Goal: Communication & Community: Answer question/provide support

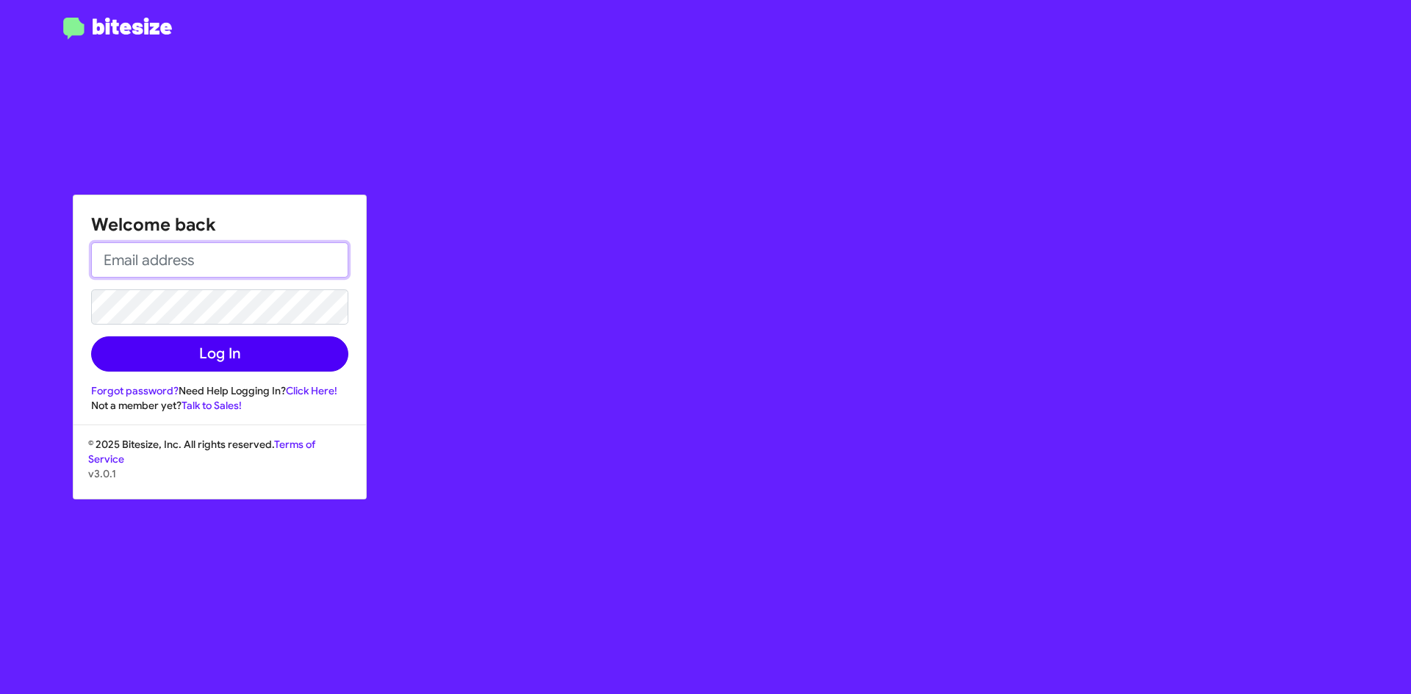
type input "[EMAIL_ADDRESS][DOMAIN_NAME]"
click at [219, 365] on button "Log In" at bounding box center [219, 354] width 257 height 35
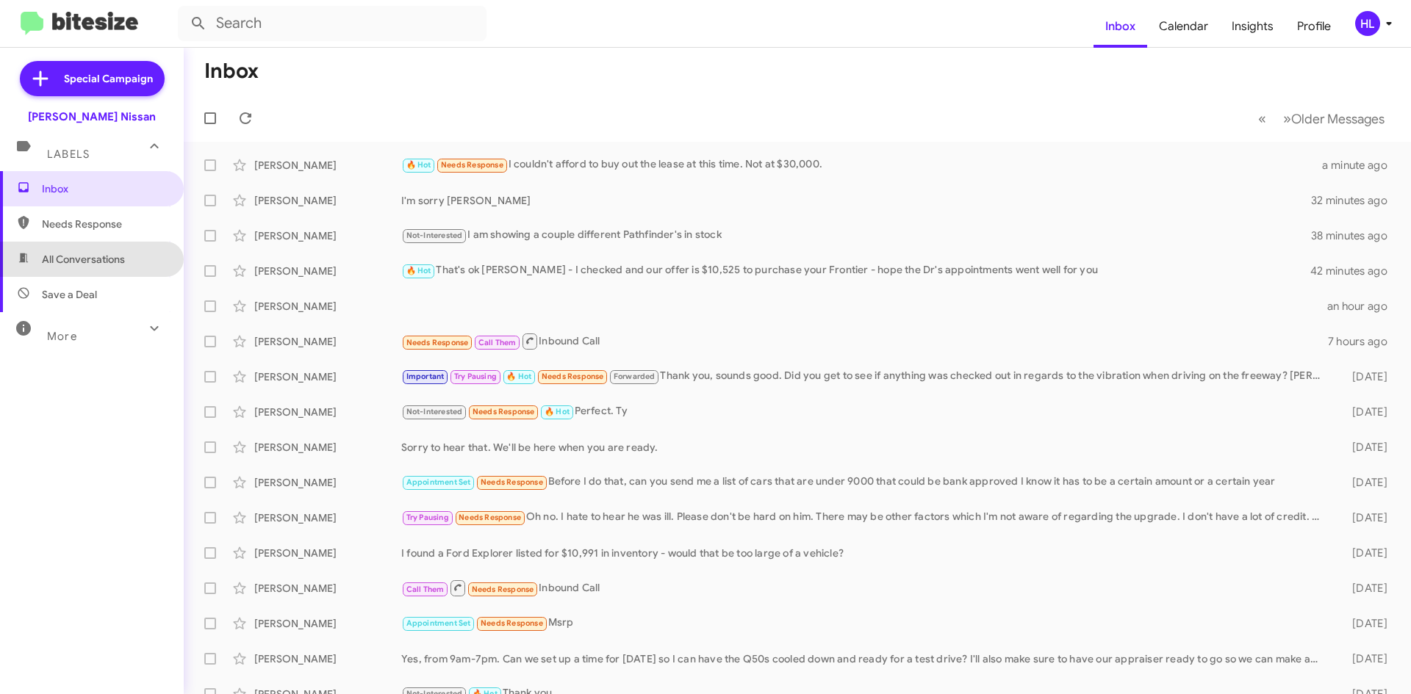
click at [131, 266] on span "All Conversations" at bounding box center [92, 259] width 184 height 35
type input "in:all-conversations"
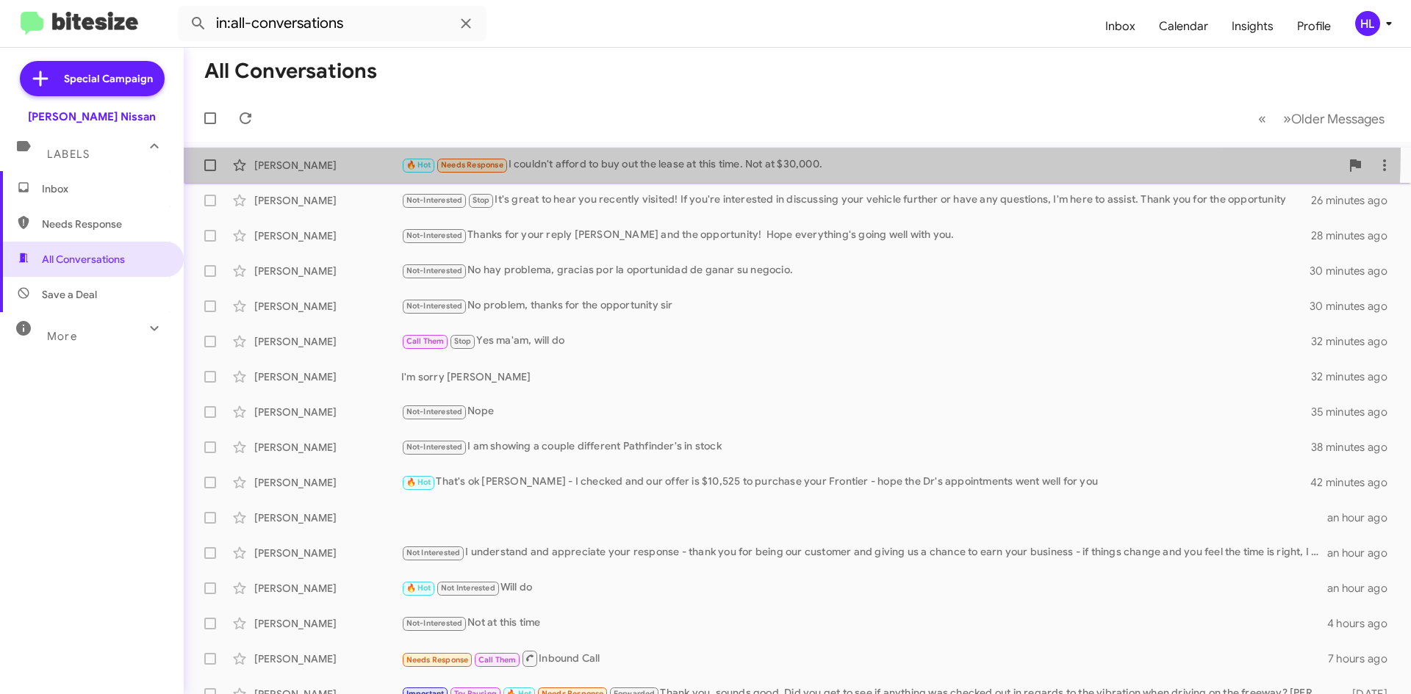
click at [562, 148] on span "[PERSON_NAME] 🔥 Hot Needs Response I couldn't afford to buy out the lease at th…" at bounding box center [797, 165] width 1227 height 35
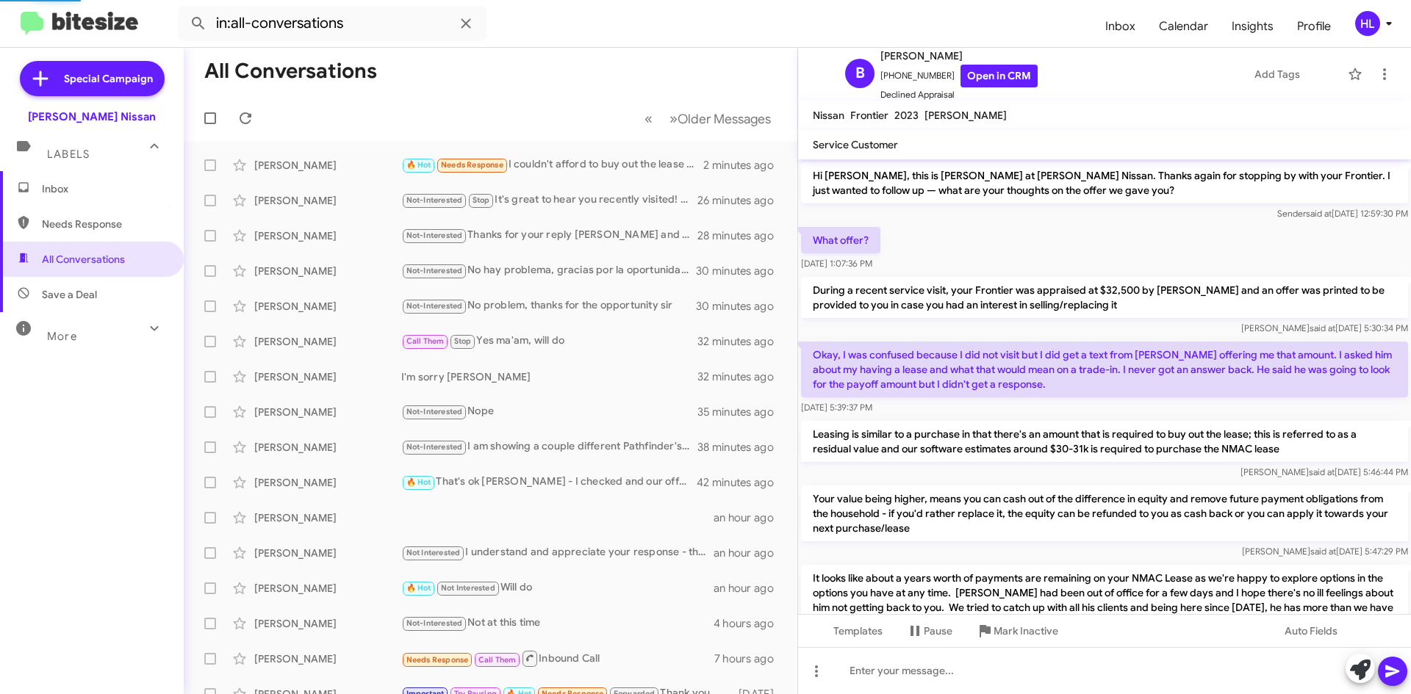
scroll to position [844, 0]
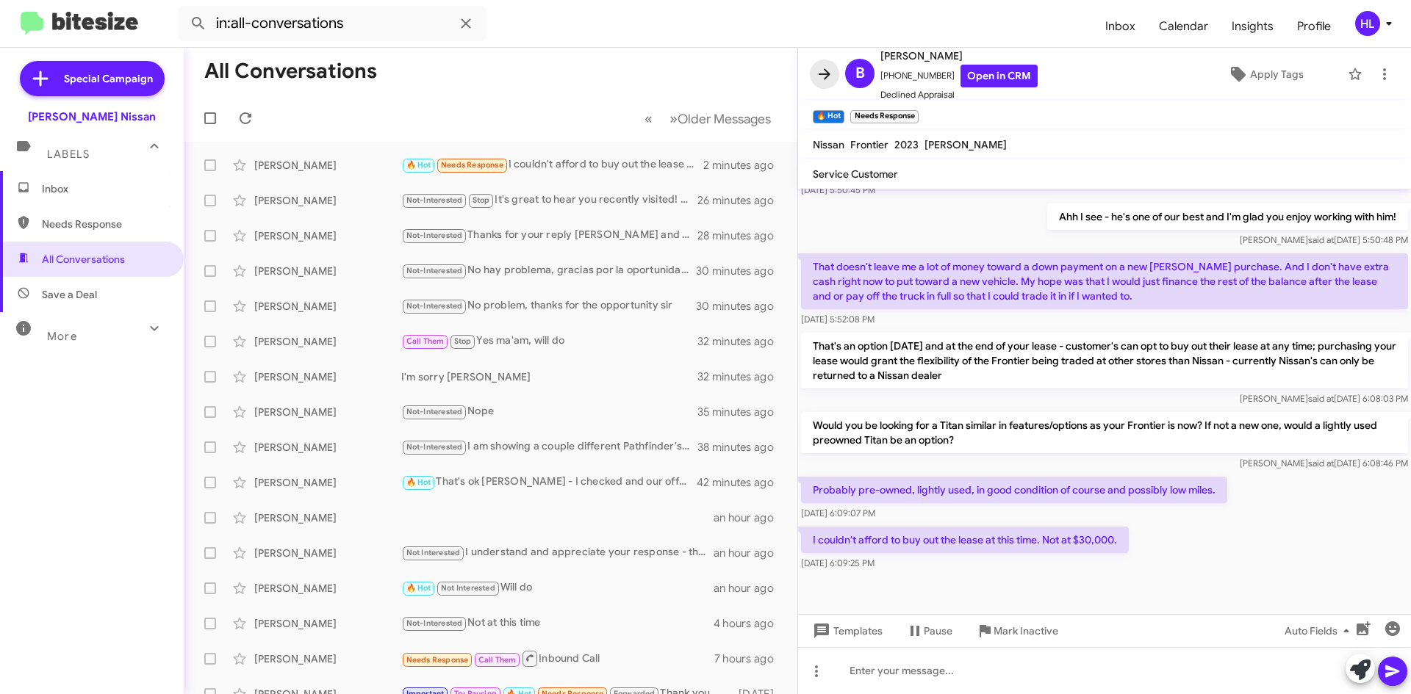
click at [830, 73] on icon at bounding box center [825, 74] width 18 height 18
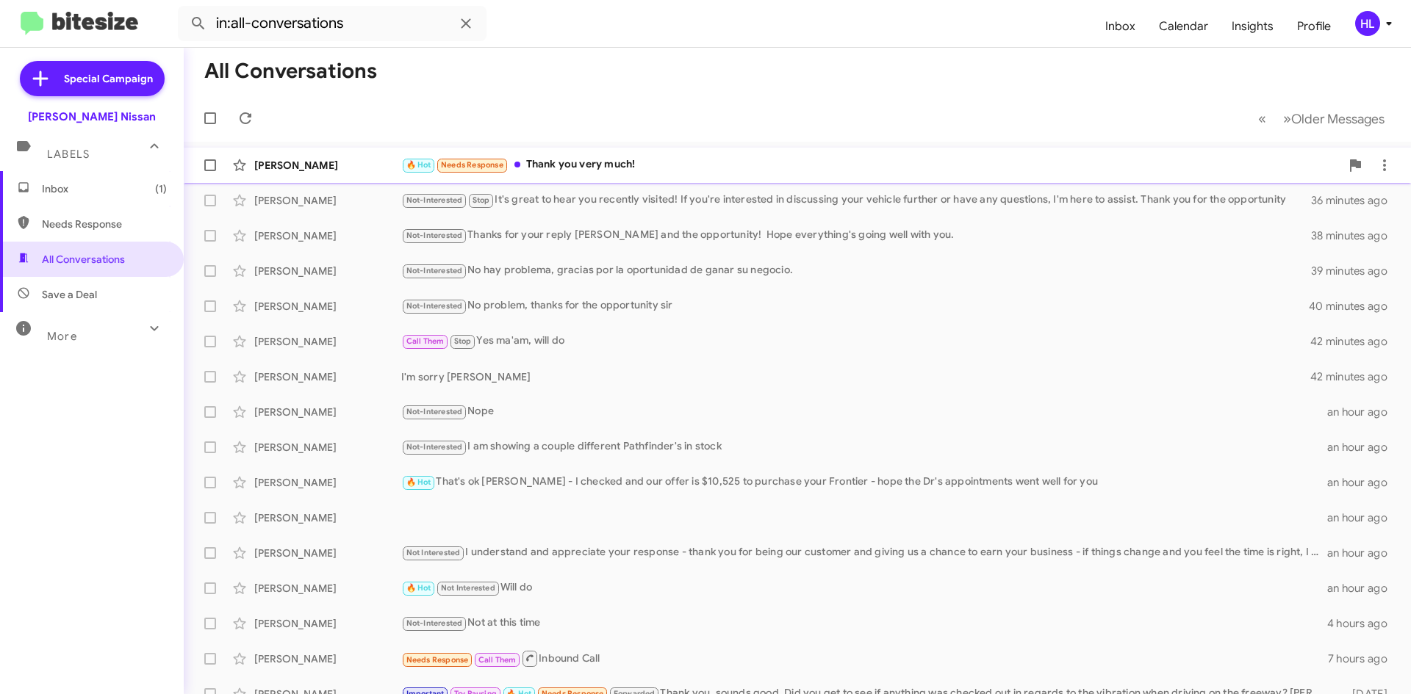
click at [315, 162] on div "[PERSON_NAME]" at bounding box center [327, 165] width 147 height 15
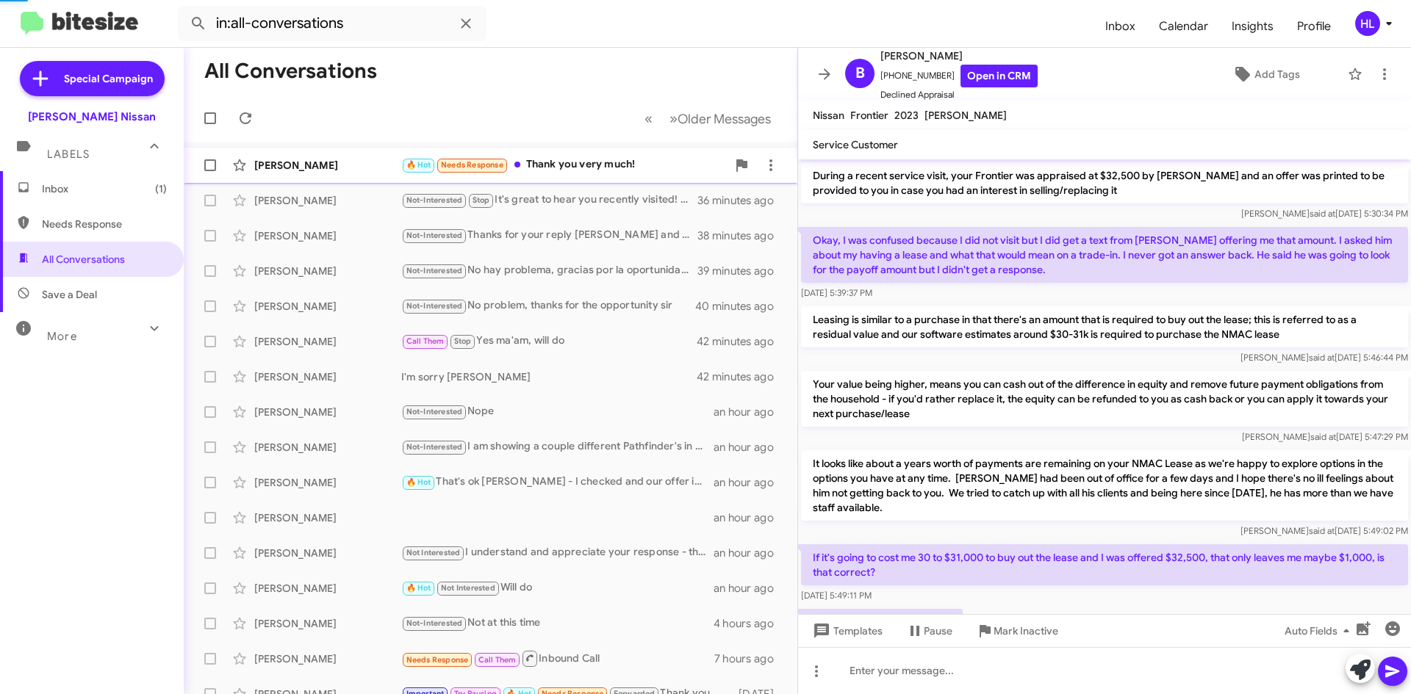
scroll to position [897, 0]
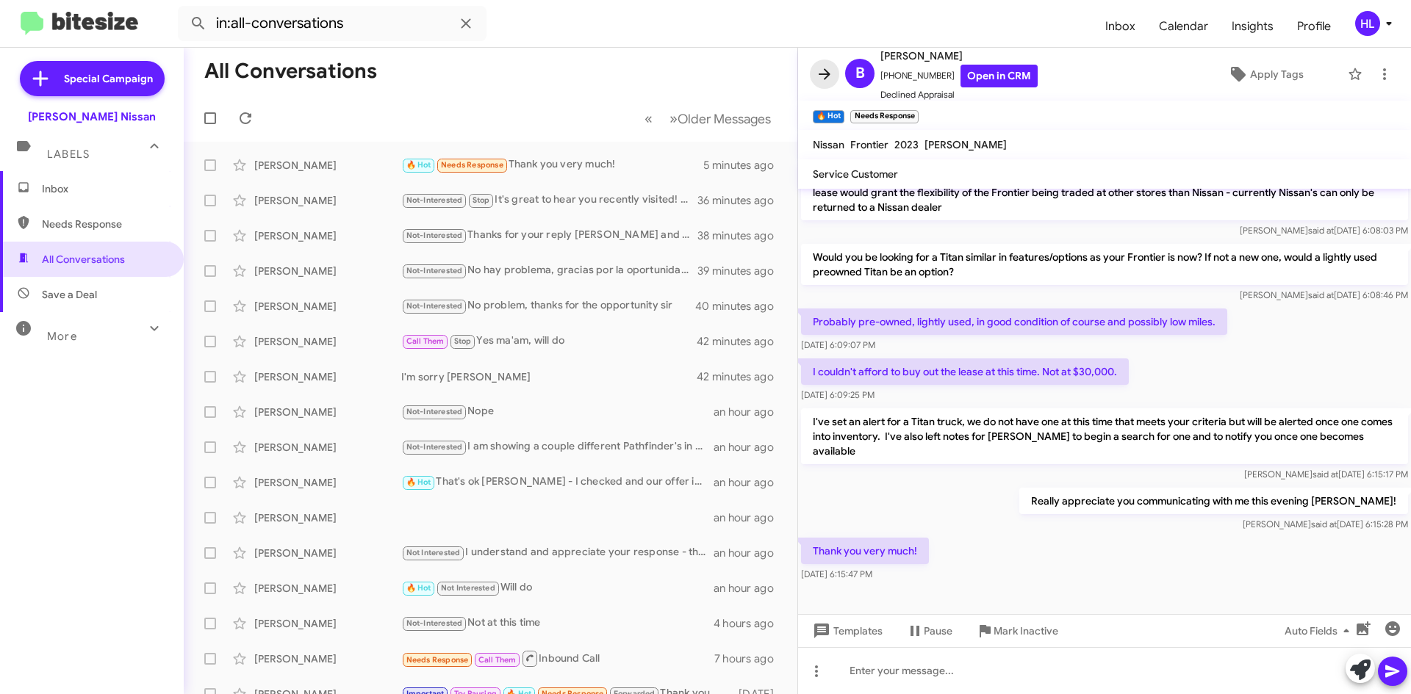
click at [831, 72] on icon at bounding box center [825, 74] width 18 height 18
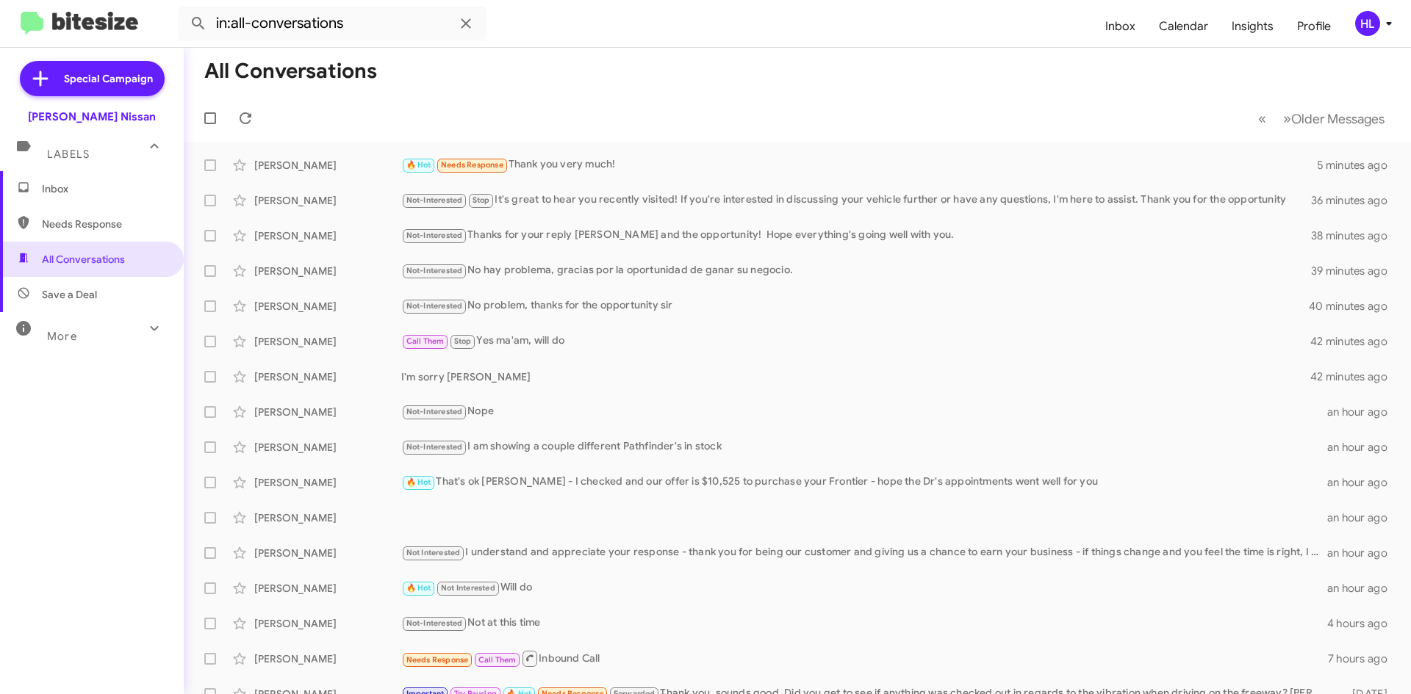
click at [76, 25] on img at bounding box center [80, 24] width 118 height 24
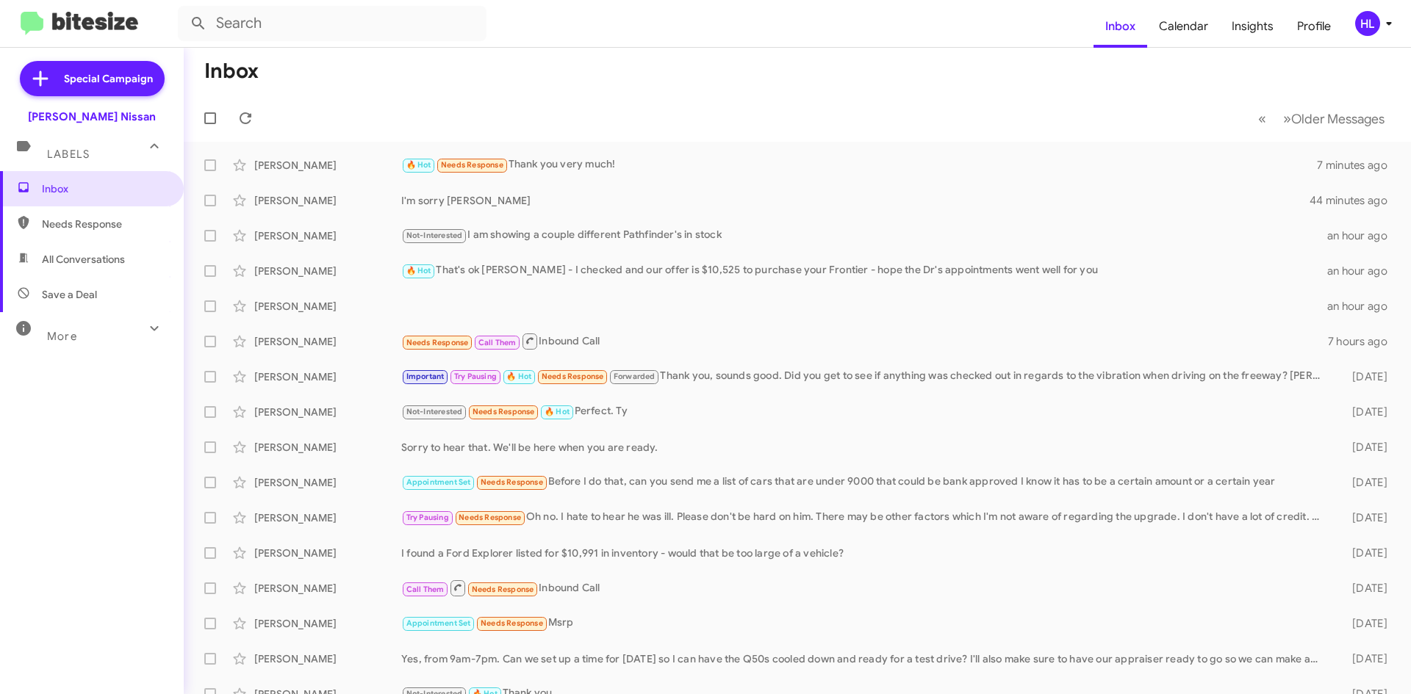
click at [132, 12] on img at bounding box center [80, 24] width 118 height 24
click at [101, 248] on span "All Conversations" at bounding box center [92, 259] width 184 height 35
type input "in:all-conversations"
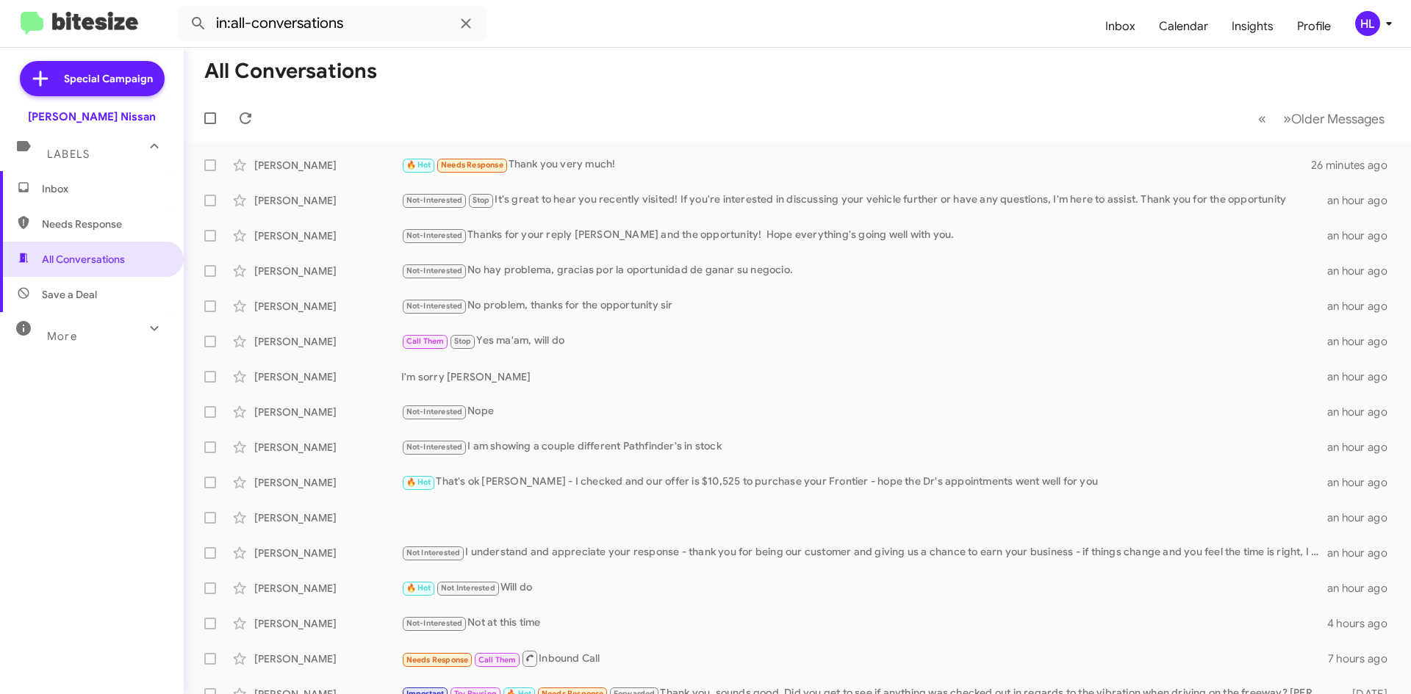
click at [101, 24] on img at bounding box center [80, 24] width 118 height 24
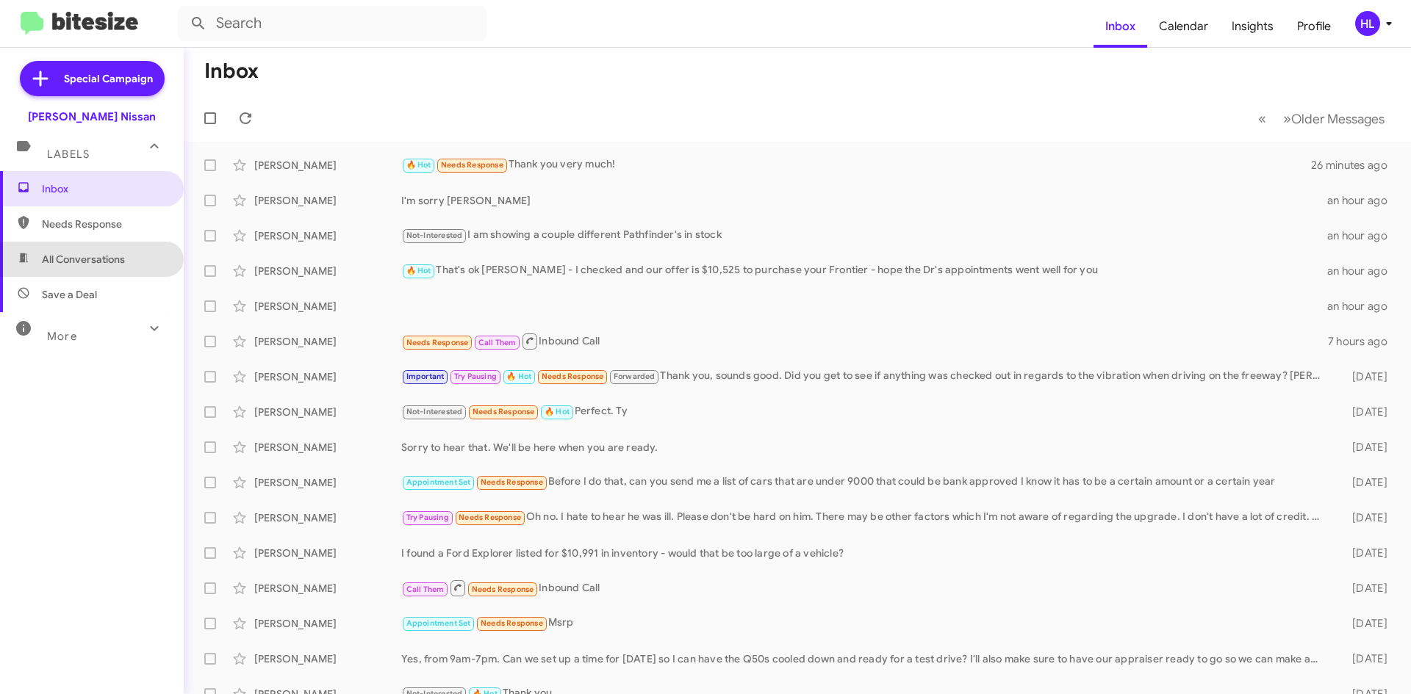
click at [142, 269] on span "All Conversations" at bounding box center [92, 259] width 184 height 35
type input "in:all-conversations"
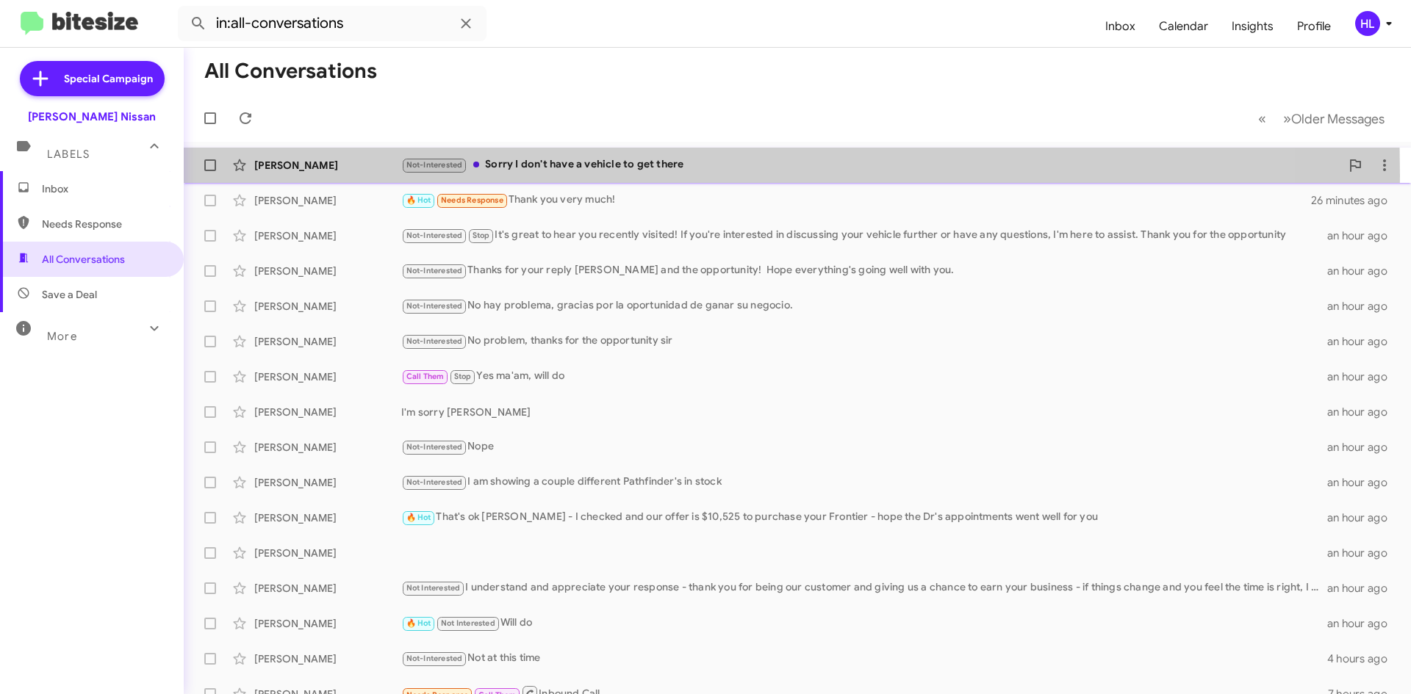
click at [320, 175] on div "[PERSON_NAME] Not-Interested Sorry I don't have a vehicle to get there 8 minute…" at bounding box center [797, 165] width 1204 height 29
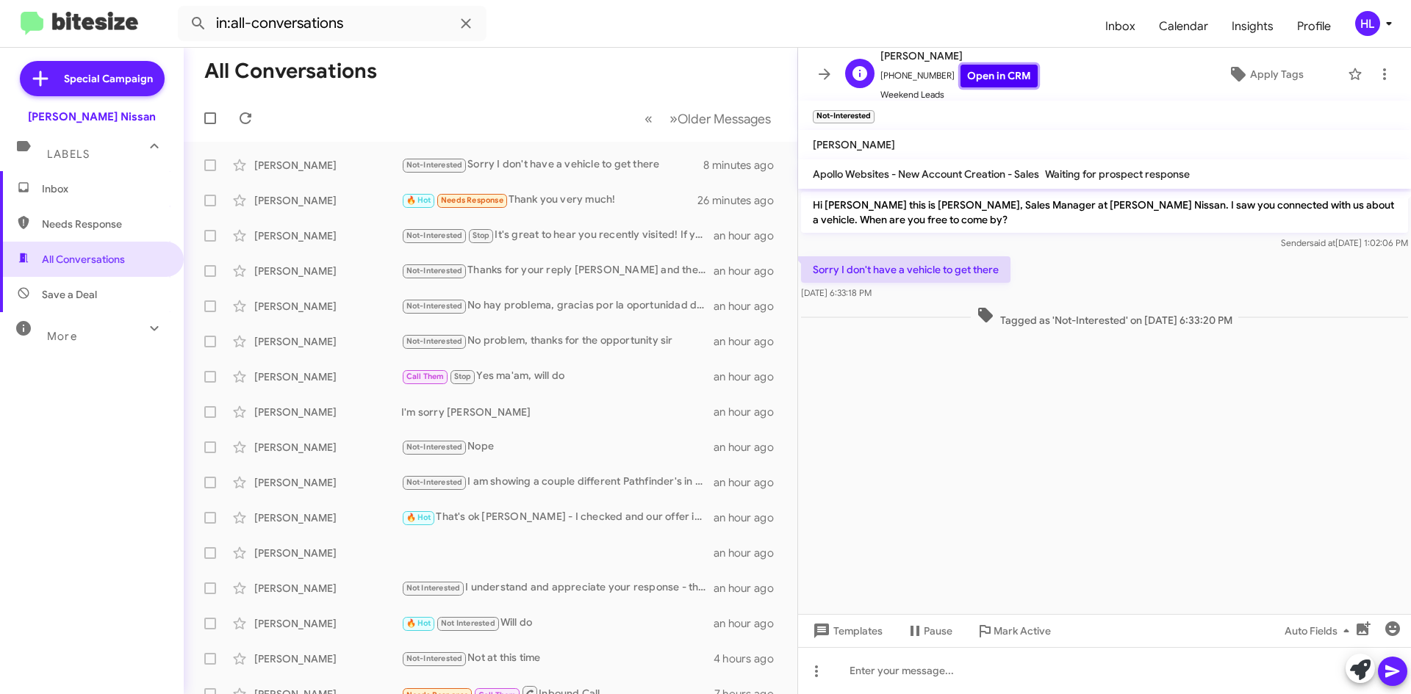
click at [986, 78] on link "Open in CRM" at bounding box center [998, 76] width 77 height 23
